Goal: Information Seeking & Learning: Learn about a topic

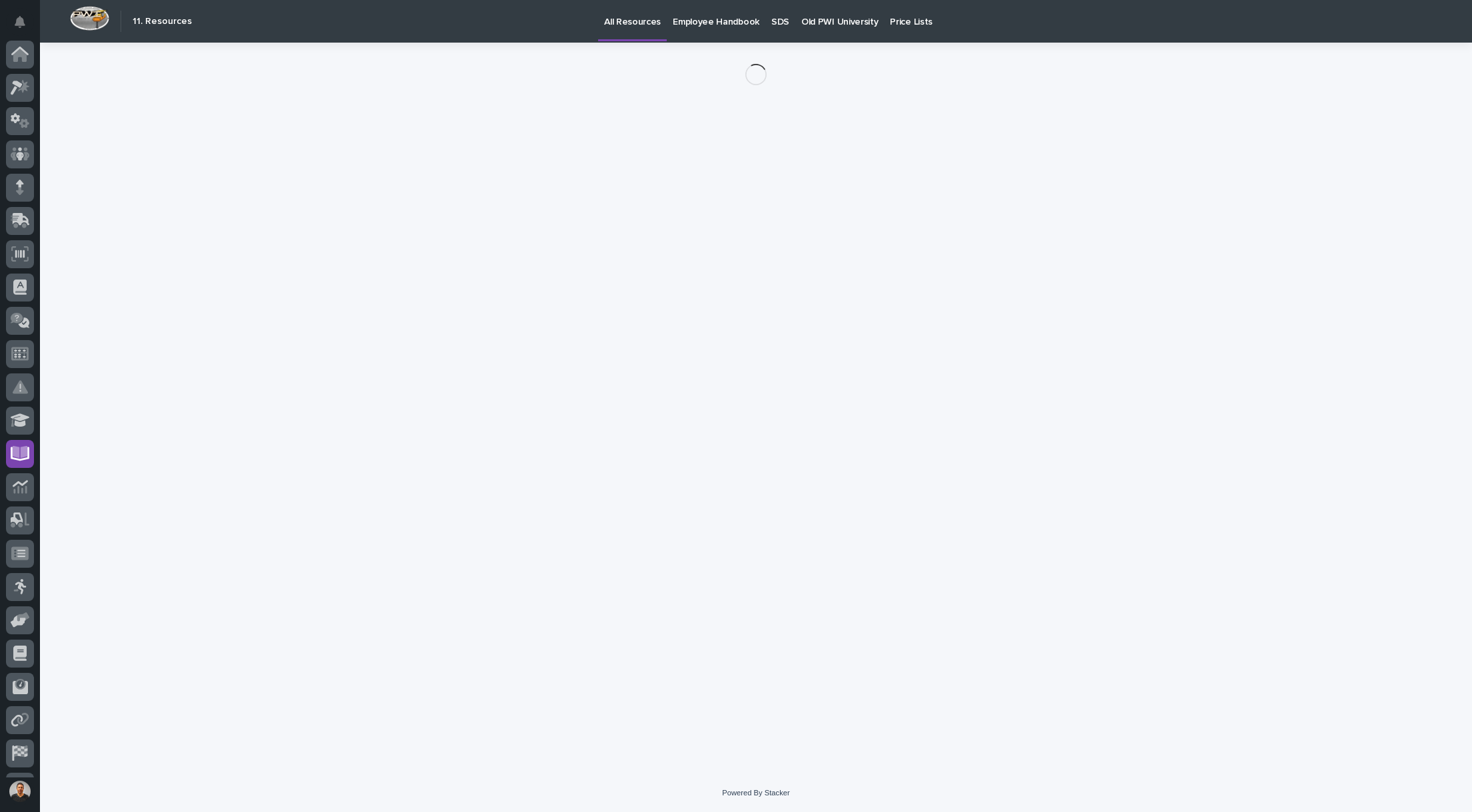
scroll to position [62, 0]
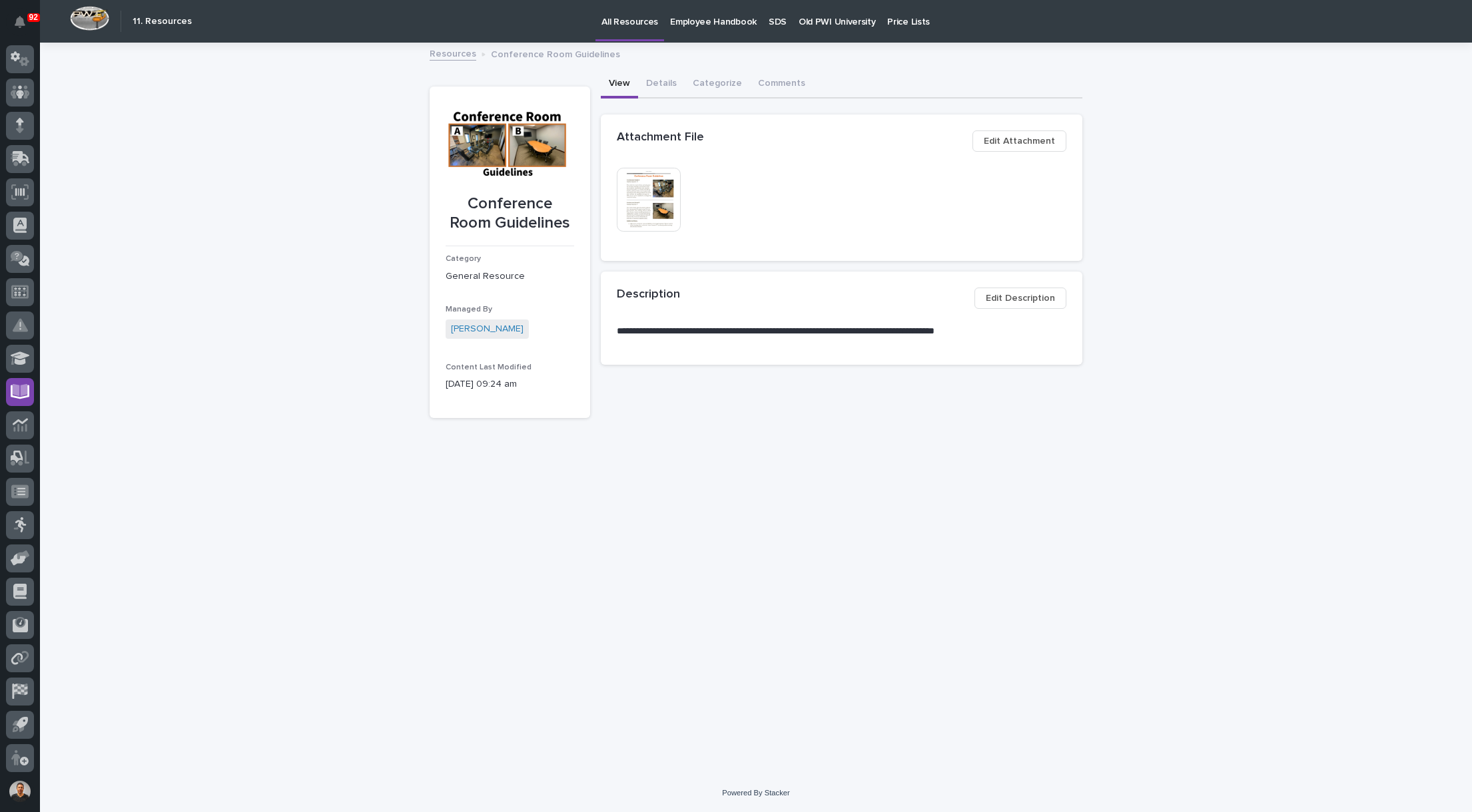
click at [663, 194] on img at bounding box center [648, 200] width 64 height 64
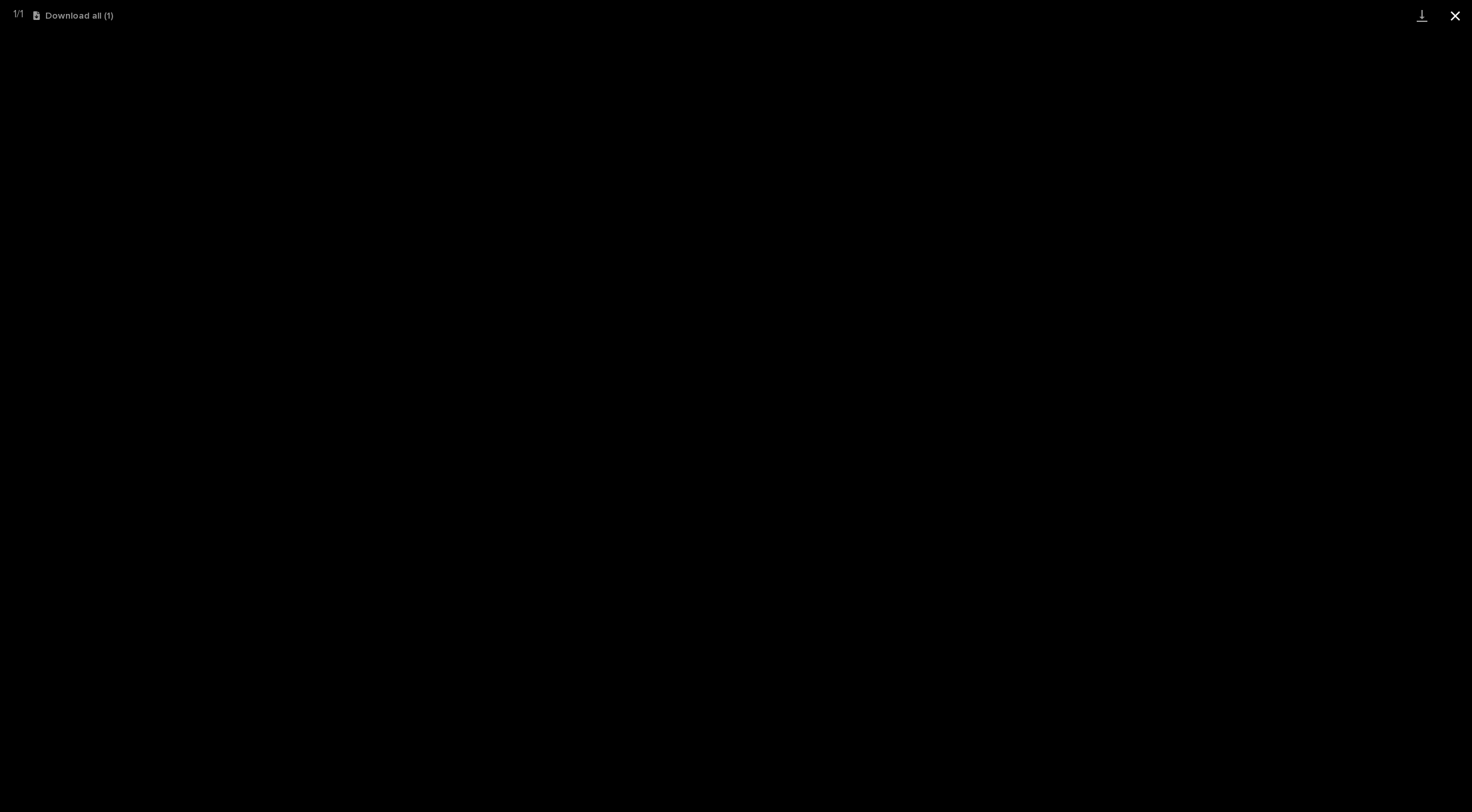
click at [1462, 12] on button "Close gallery" at bounding box center [1455, 15] width 33 height 31
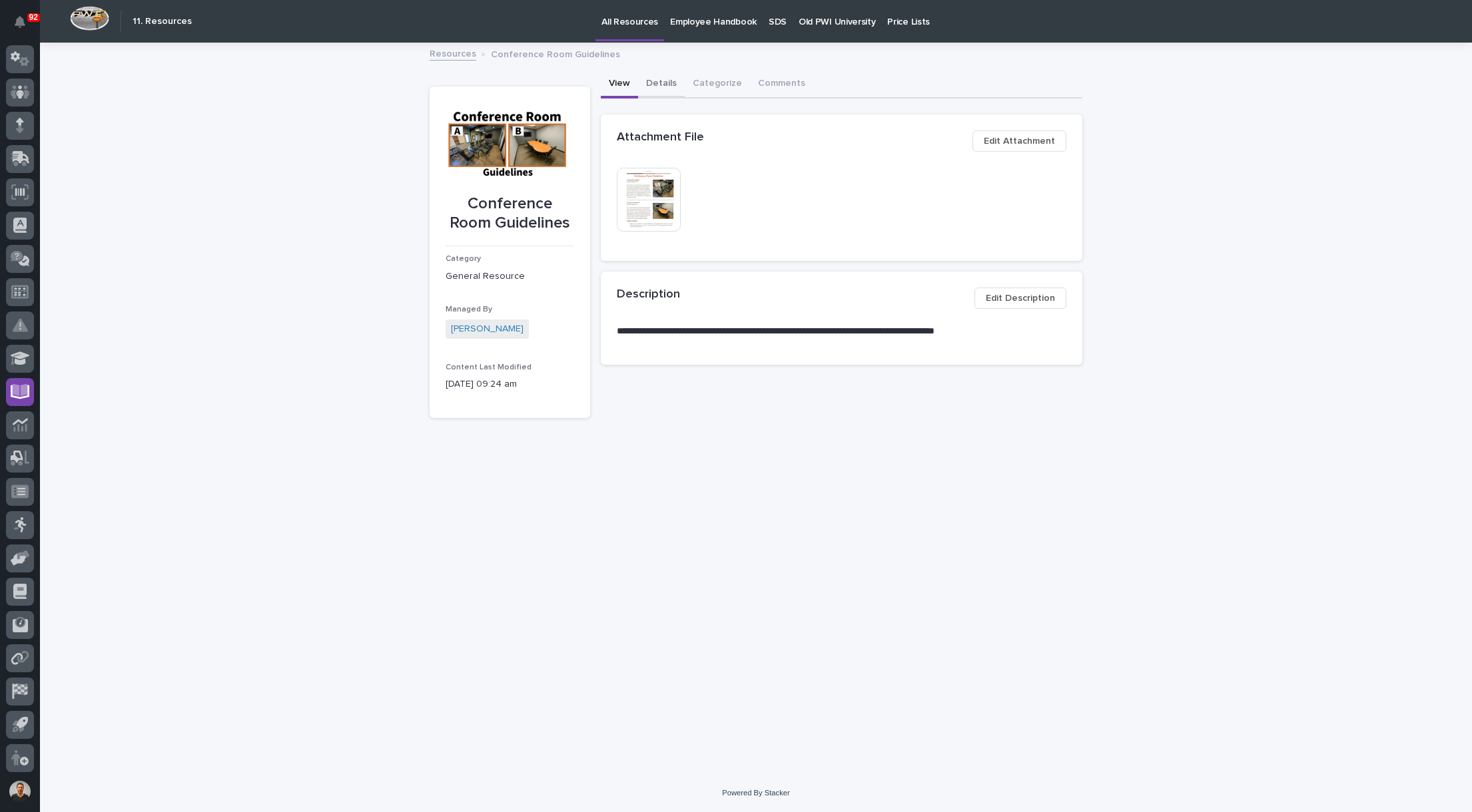
click at [669, 86] on button "Details" at bounding box center [661, 84] width 47 height 28
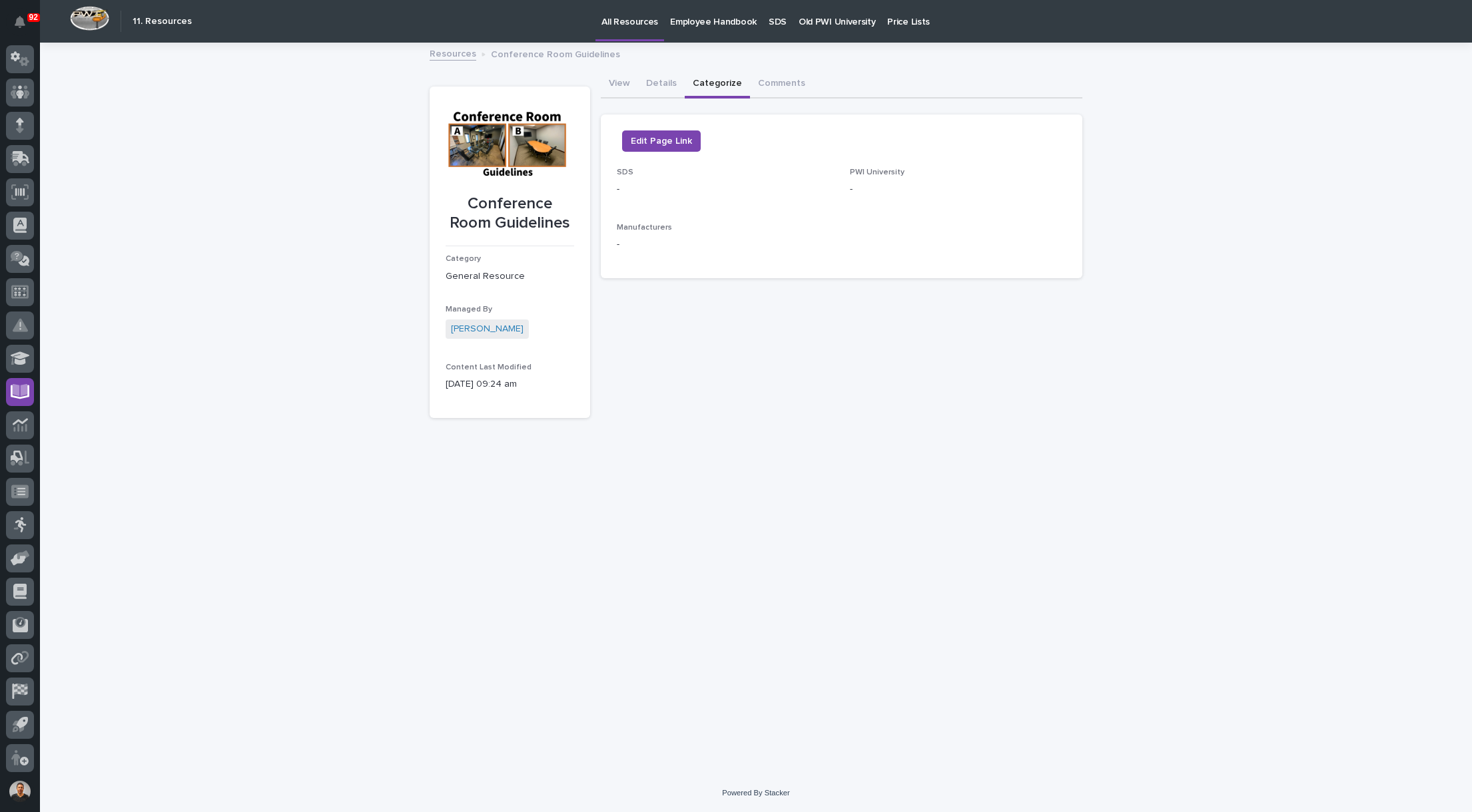
click at [708, 85] on button "Categorize" at bounding box center [717, 84] width 66 height 28
click at [759, 80] on button "Comments" at bounding box center [781, 84] width 63 height 28
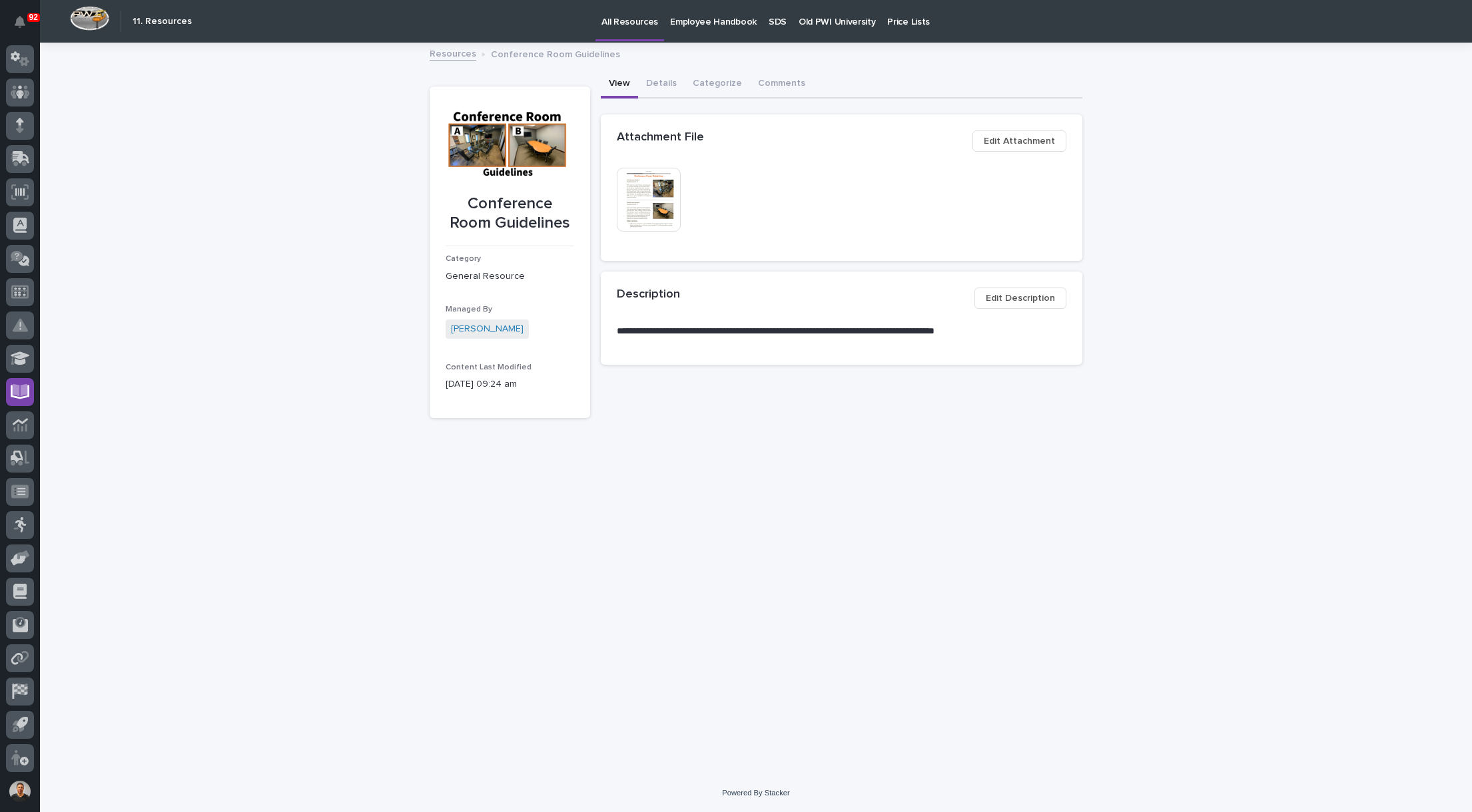
click at [624, 84] on button "View" at bounding box center [619, 84] width 37 height 28
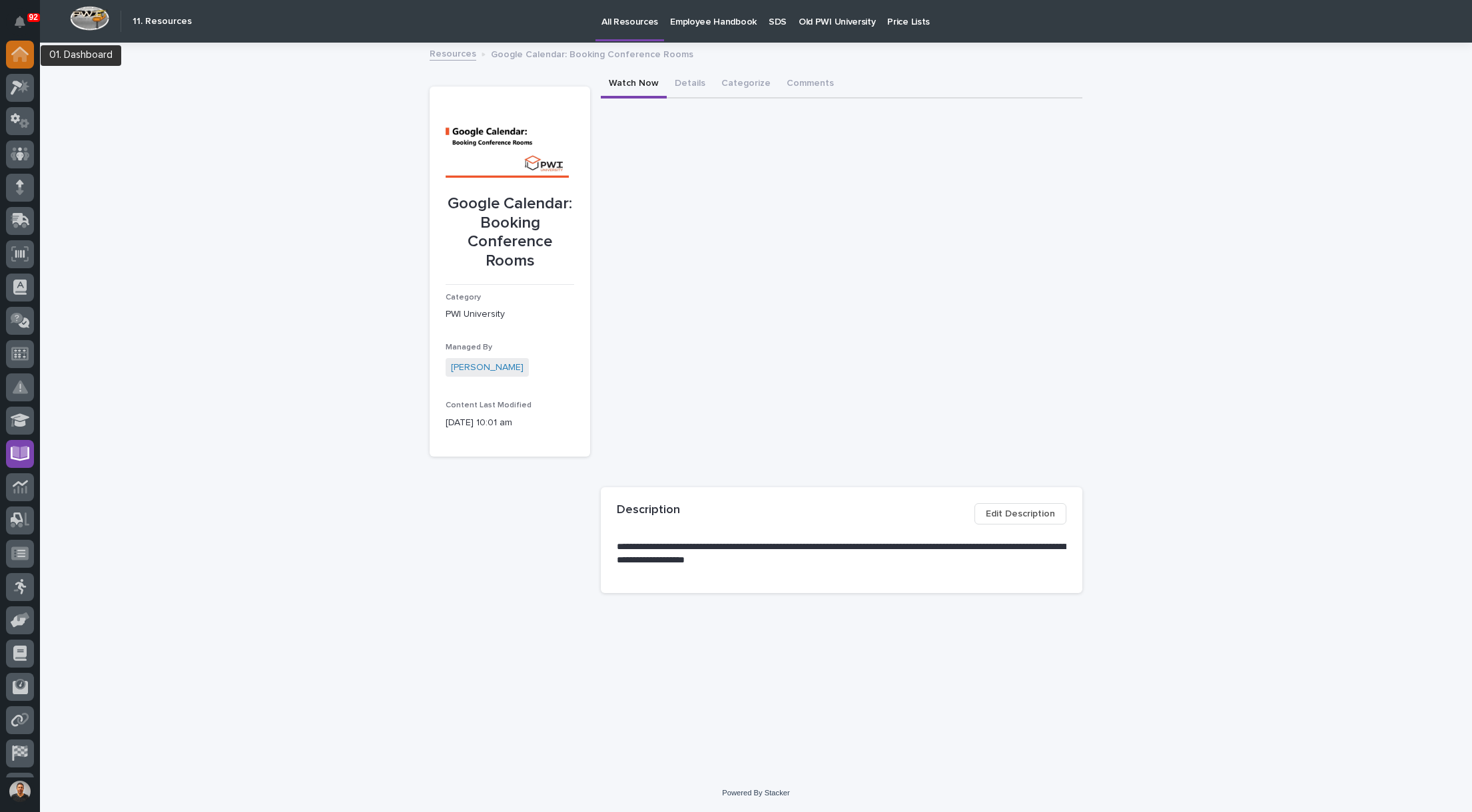
click at [21, 53] on icon at bounding box center [20, 55] width 13 height 13
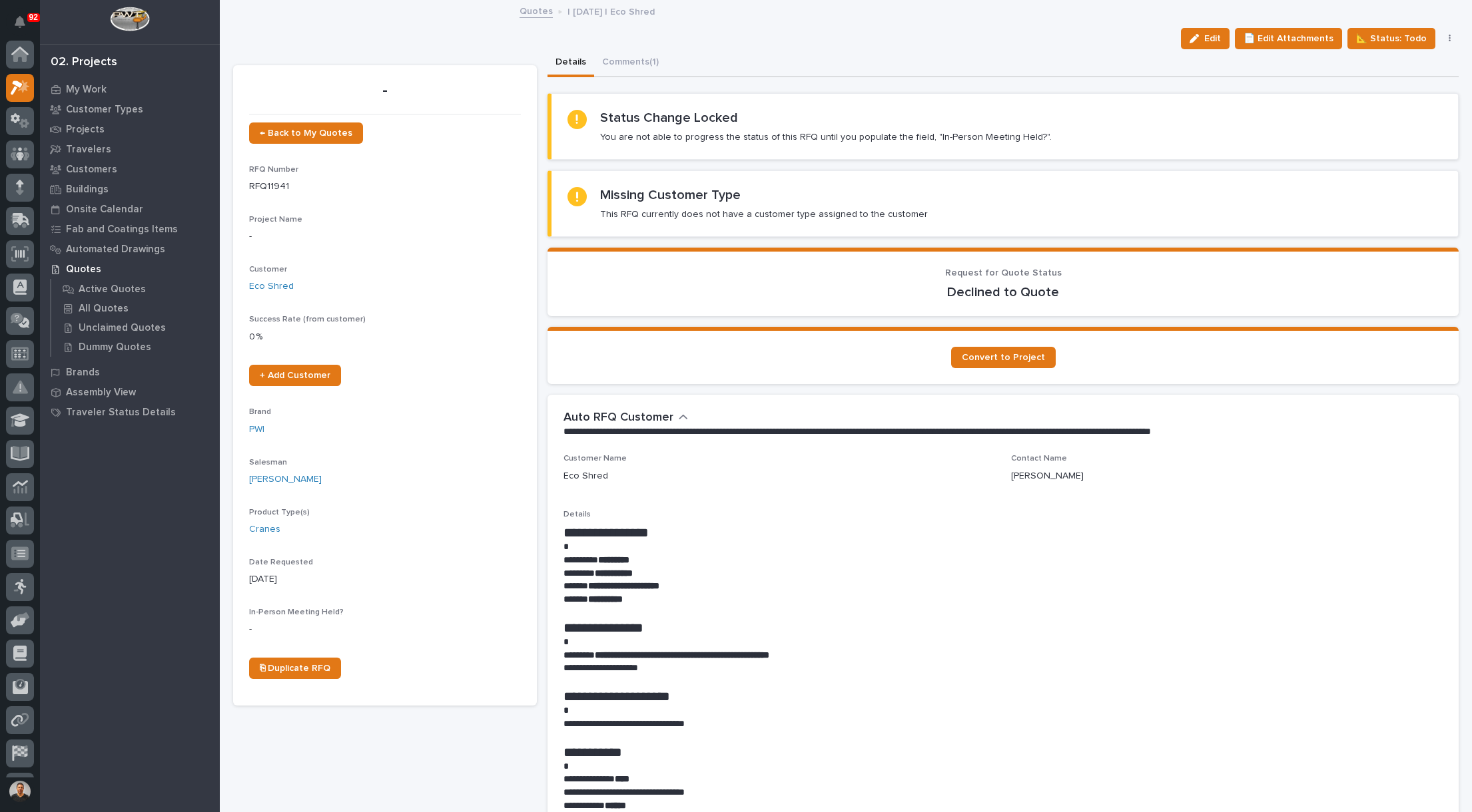
scroll to position [33, 0]
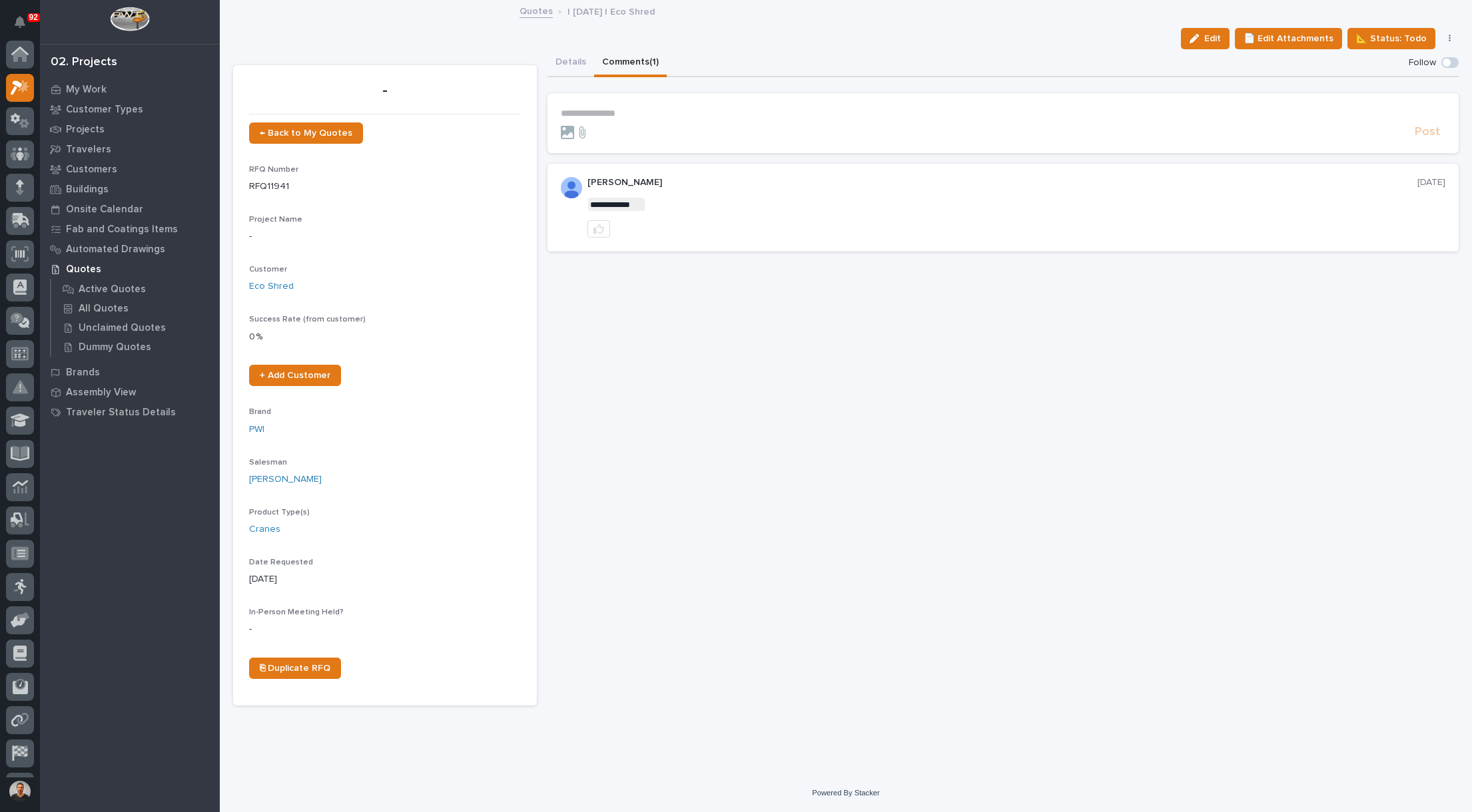
scroll to position [33, 0]
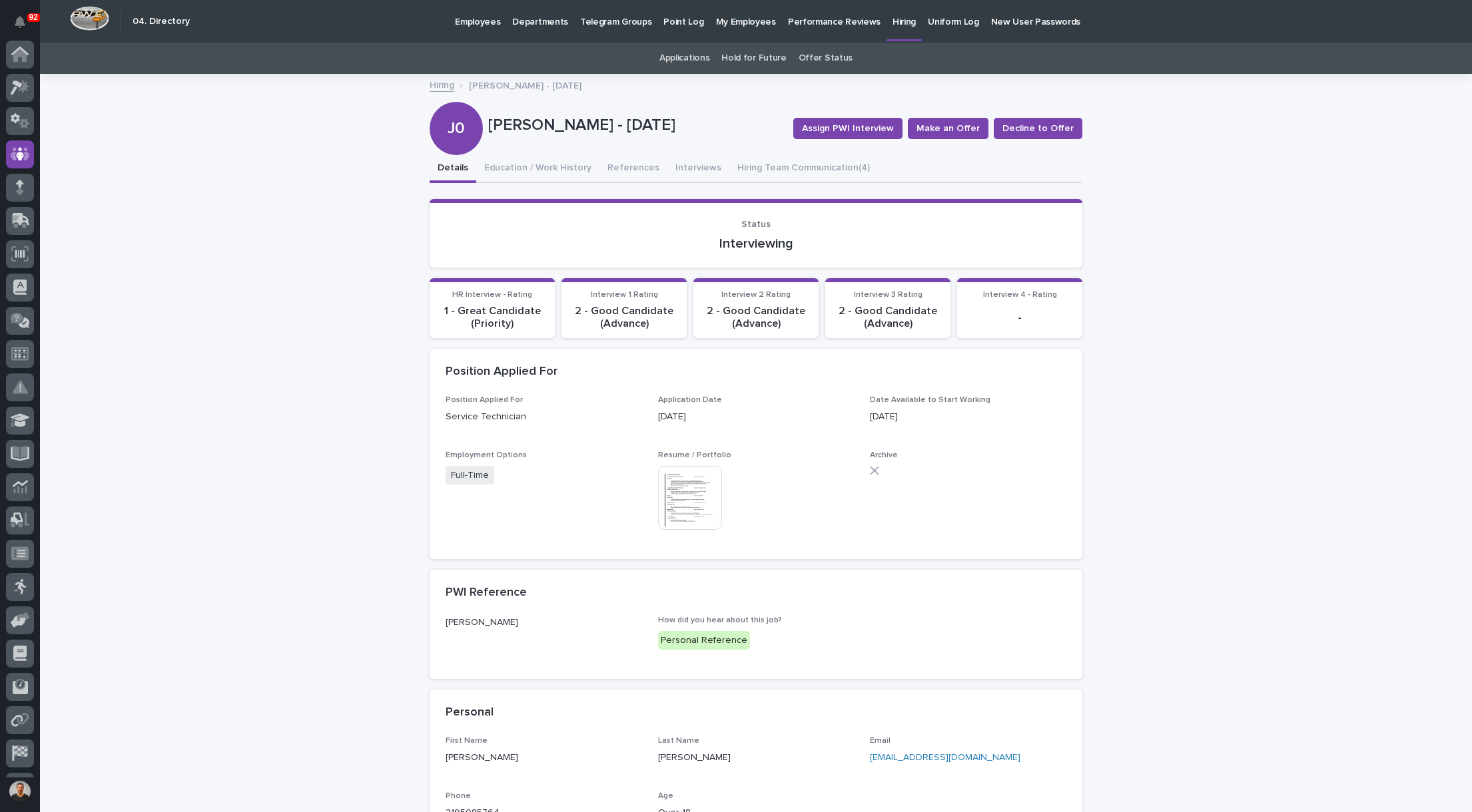
scroll to position [62, 0]
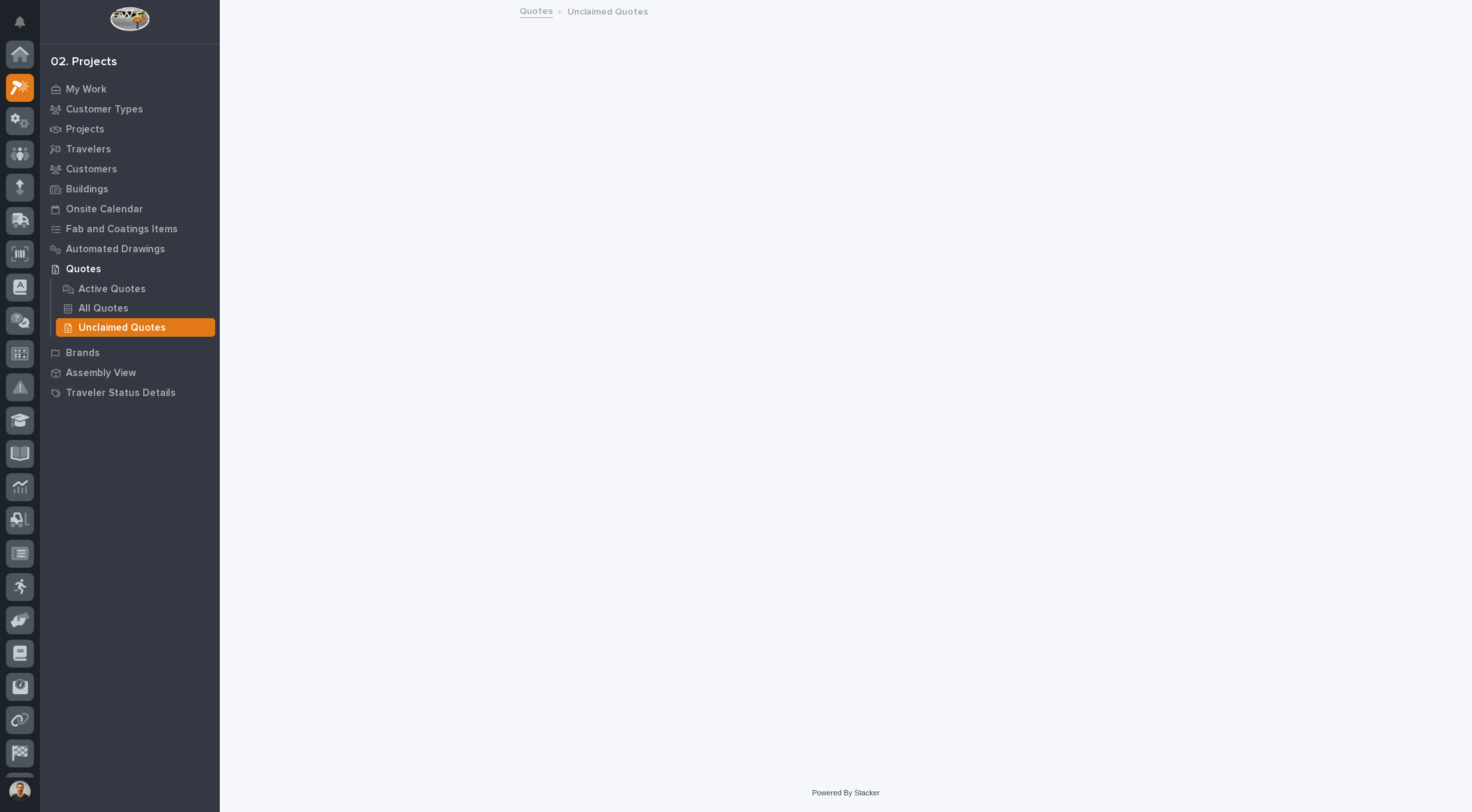
scroll to position [33, 0]
